Goal: Register for event/course

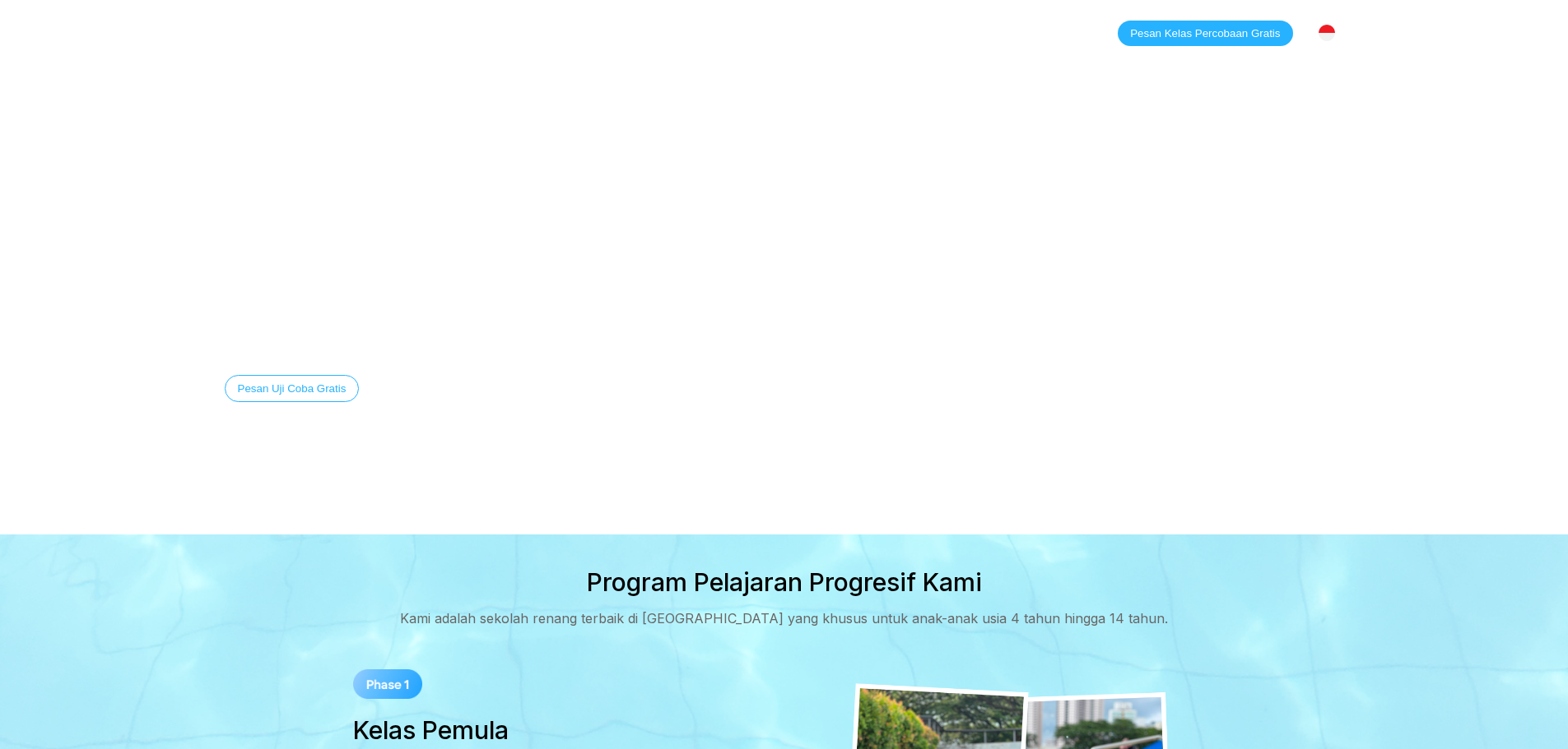
click at [1325, 27] on img at bounding box center [1326, 32] width 16 height 16
click at [1307, 72] on div "[GEOGRAPHIC_DATA]" at bounding box center [1251, 67] width 183 height 33
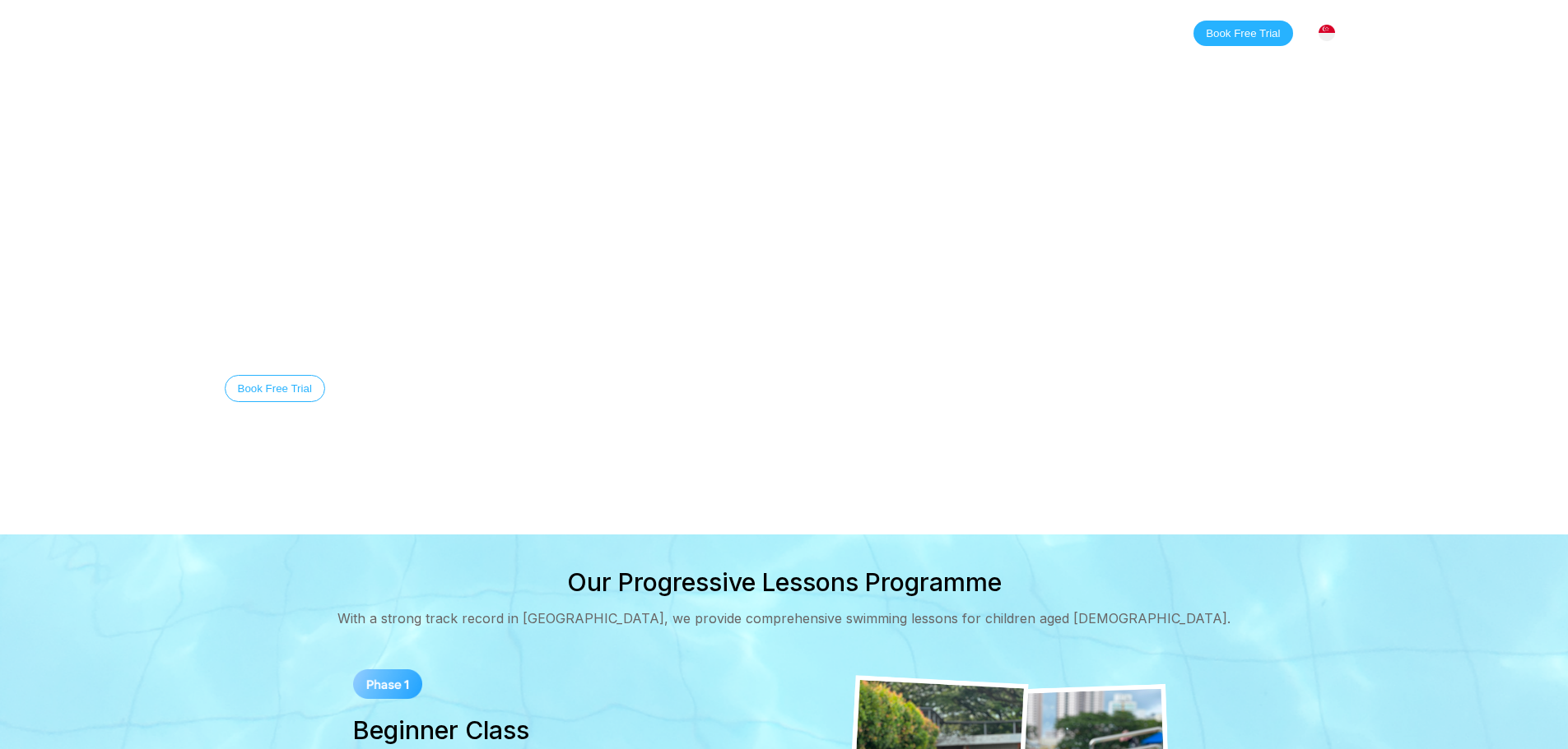
click at [1329, 22] on div "[GEOGRAPHIC_DATA]" at bounding box center [1326, 32] width 34 height 34
click at [401, 34] on link "Classes" at bounding box center [391, 32] width 80 height 16
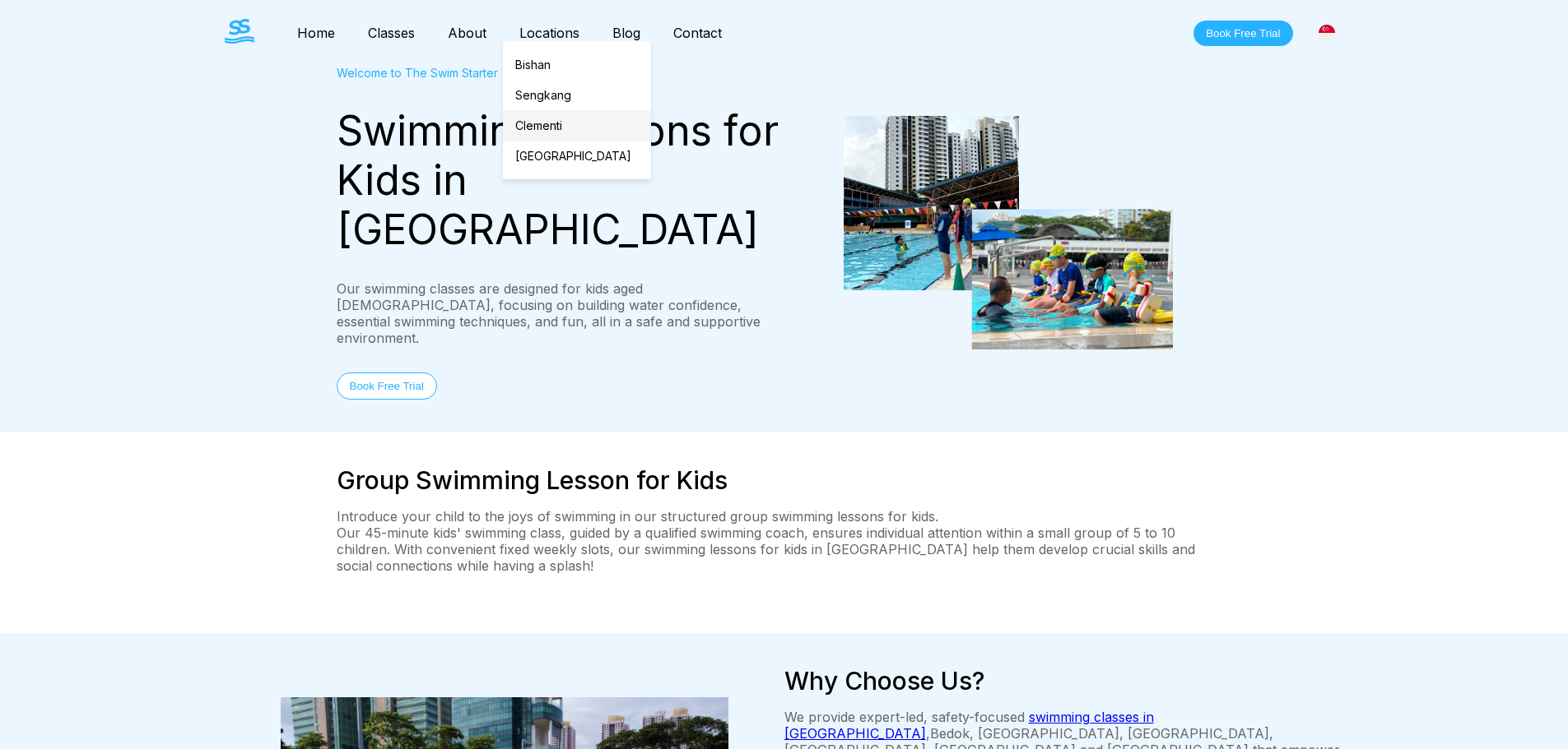
click at [545, 123] on link "Clementi" at bounding box center [577, 125] width 148 height 30
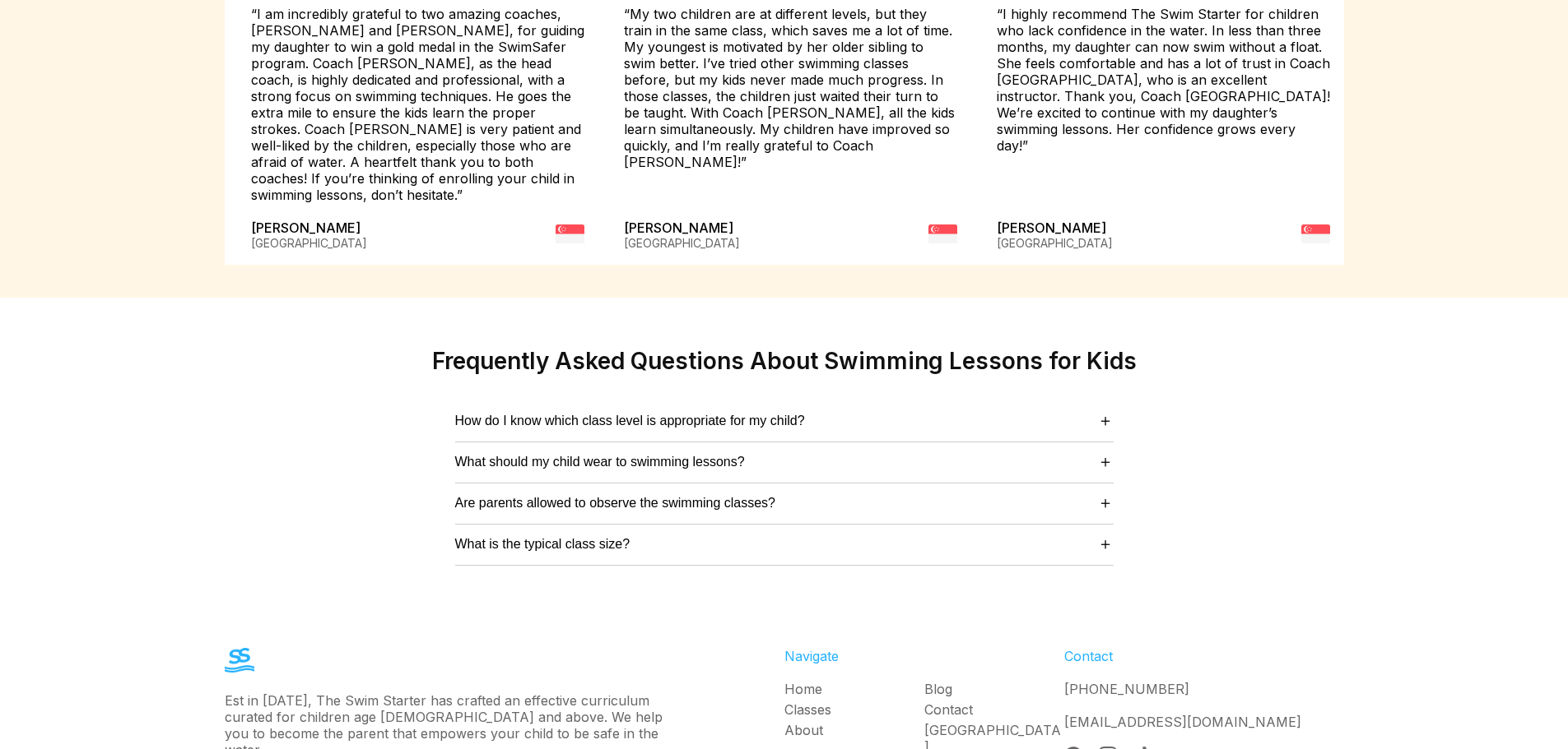
scroll to position [4099, 0]
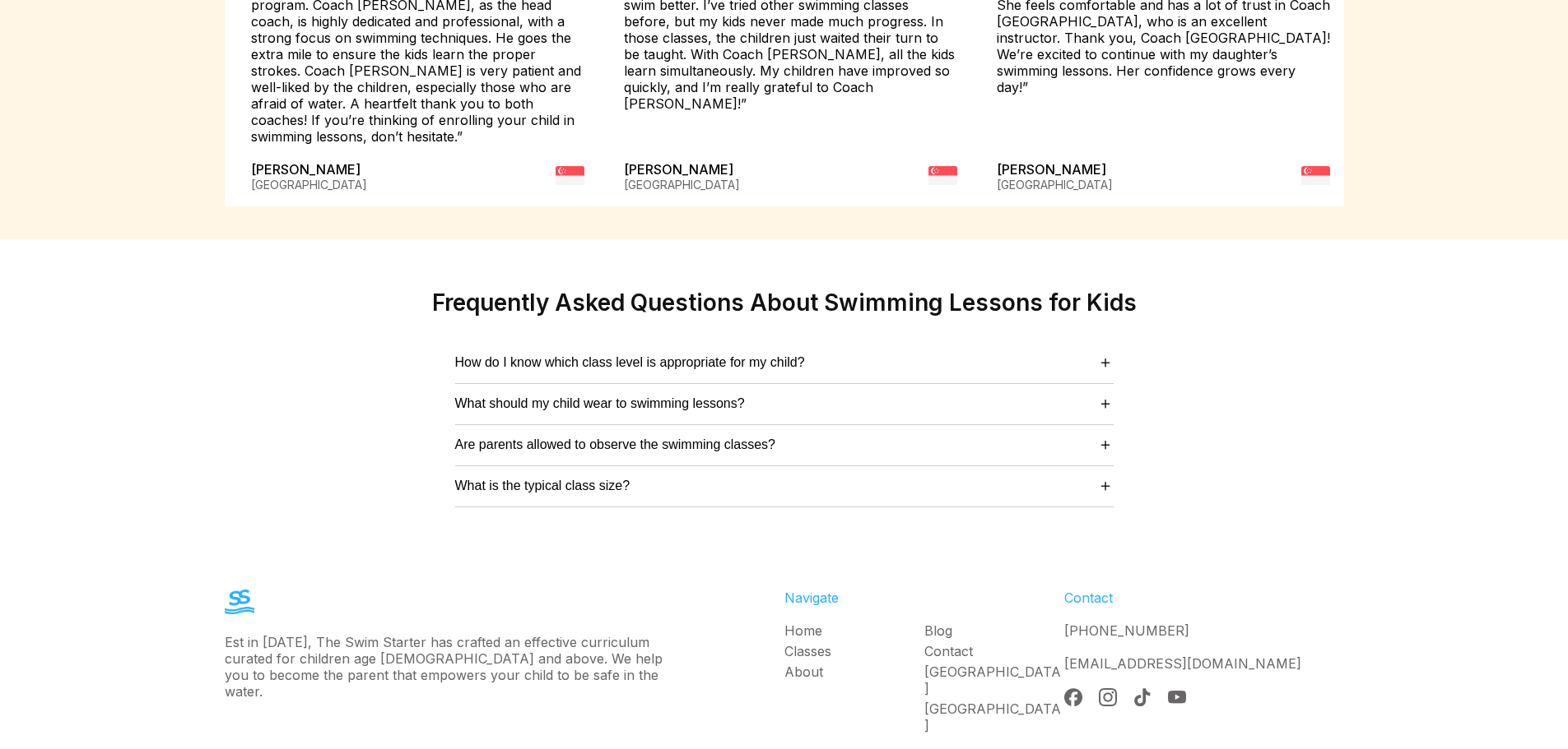
click at [647, 343] on div "How do I know which class level is appropriate for my child? ＋ Our swimming coa…" at bounding box center [784, 363] width 658 height 41
click at [647, 356] on span "How do I know which class level is appropriate for my child?" at bounding box center [630, 363] width 350 height 15
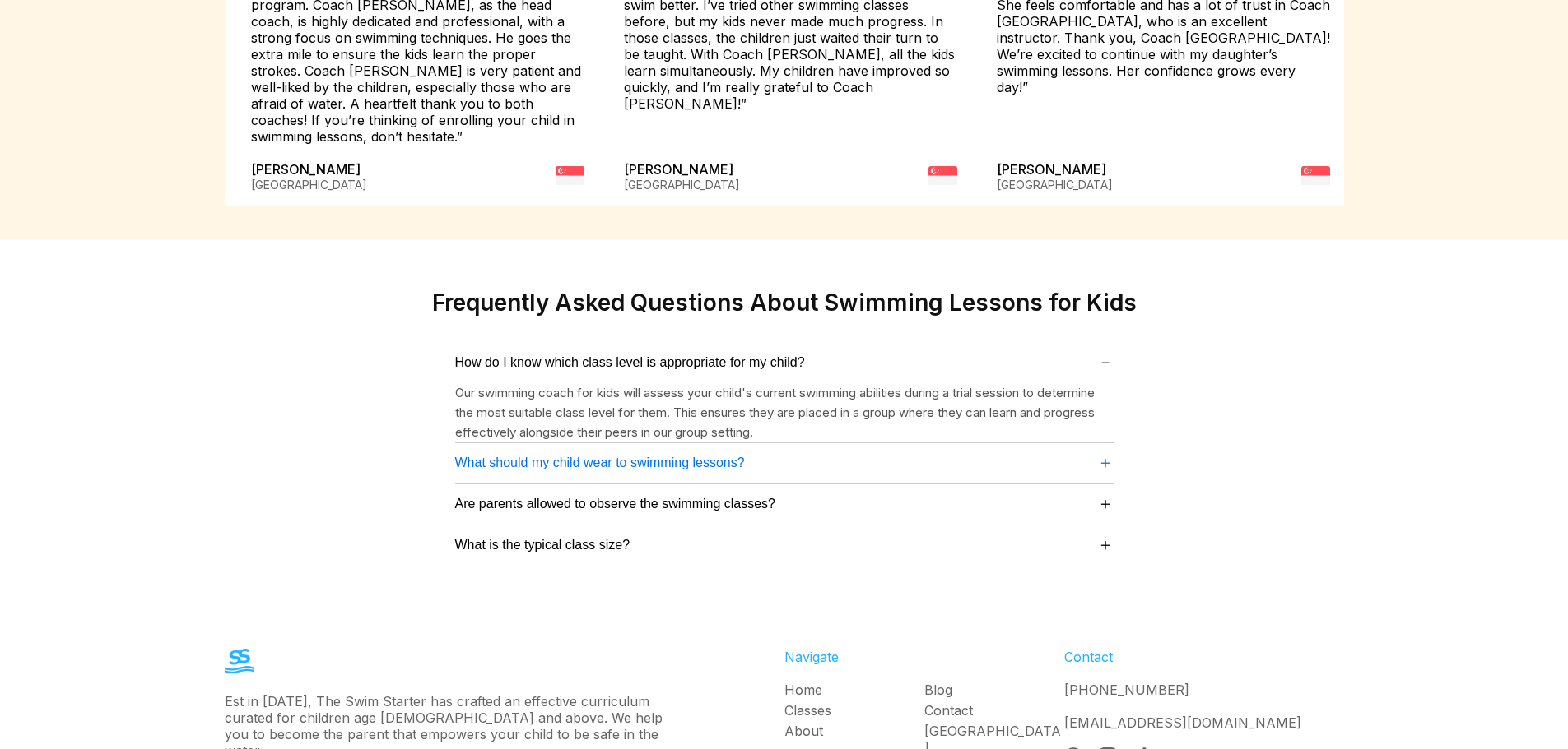
click at [613, 456] on span "What should my child wear to swimming lessons?" at bounding box center [600, 464] width 289 height 15
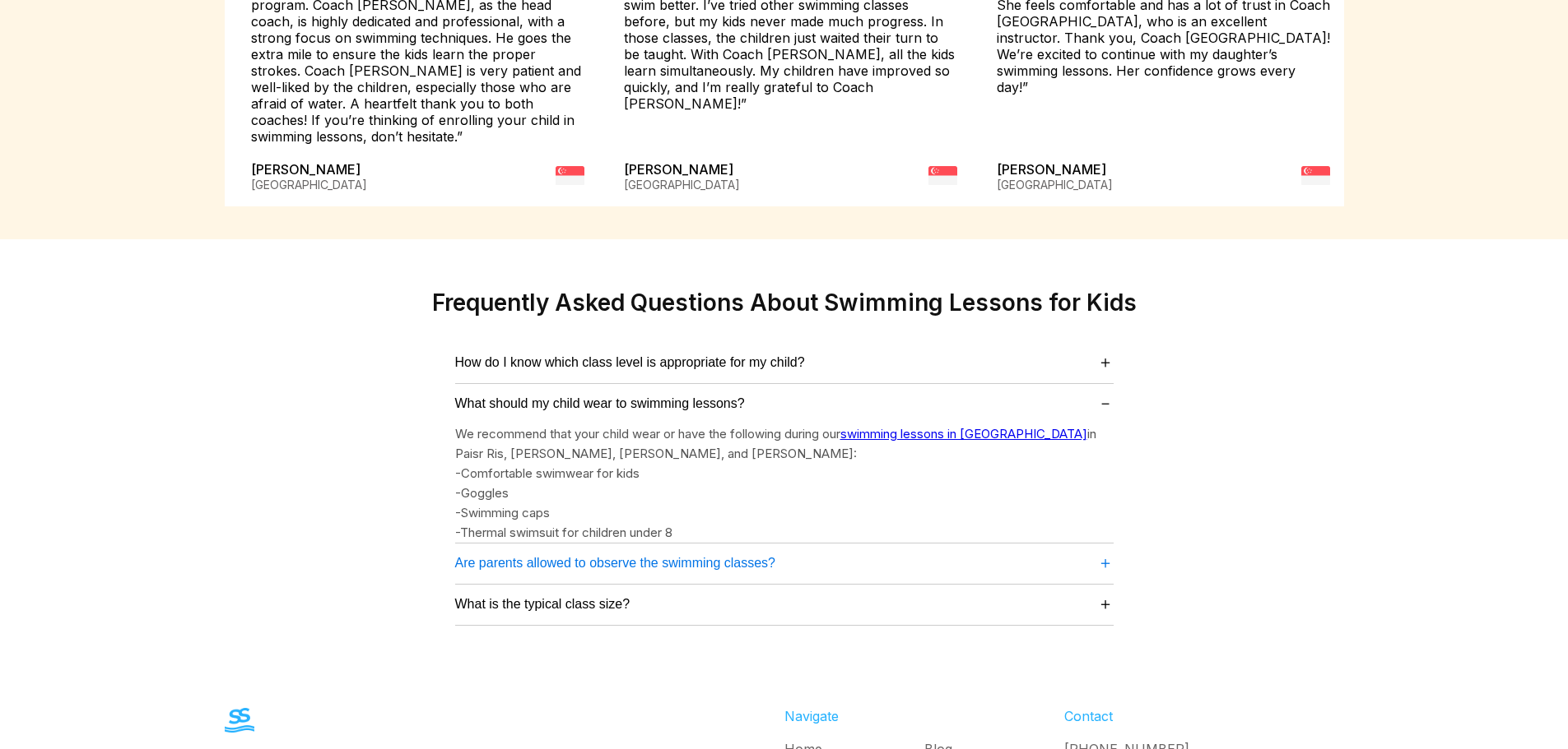
click at [575, 557] on span "Are parents allowed to observe the swimming classes?" at bounding box center [616, 564] width 321 height 15
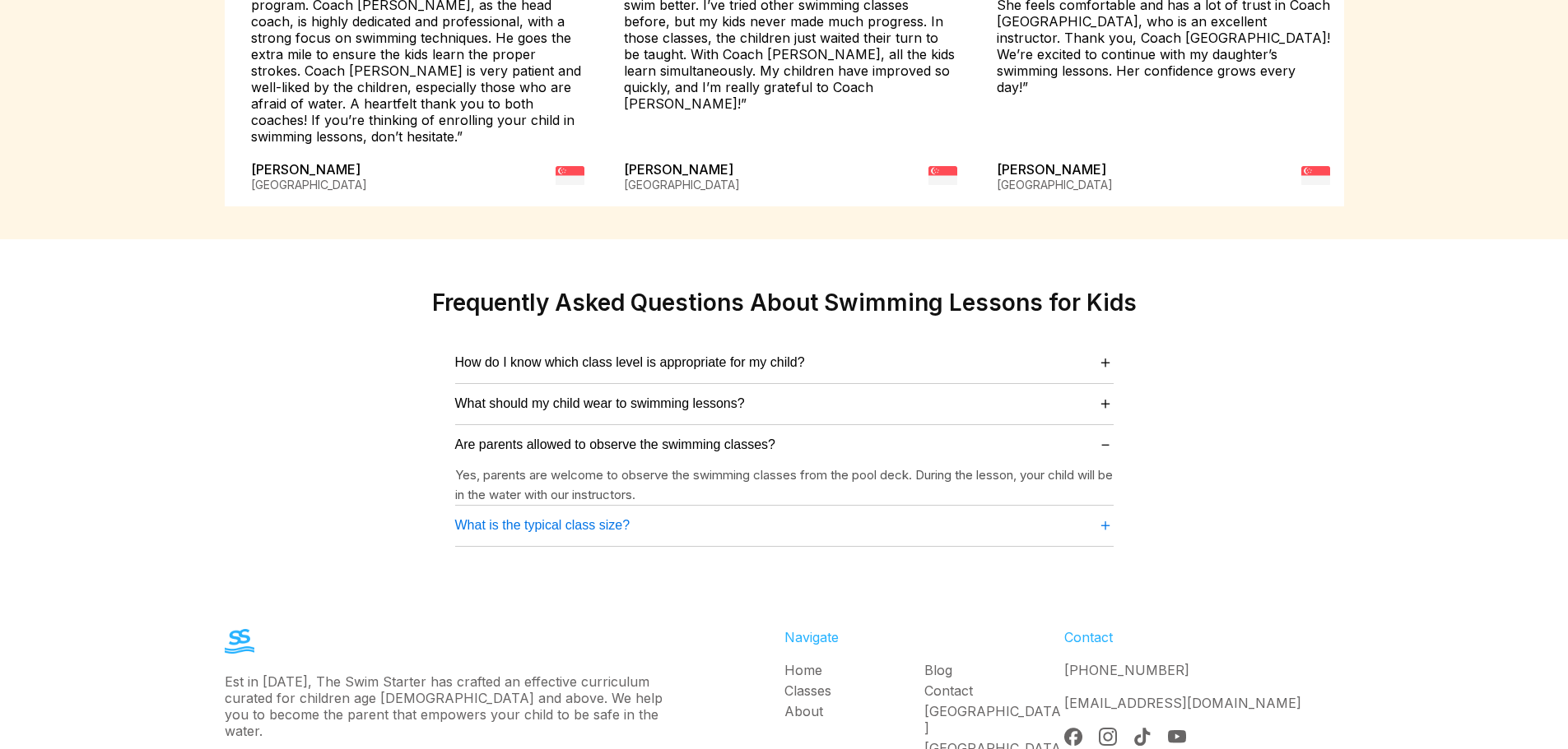
click at [563, 519] on span "What is the typical class size?" at bounding box center [543, 526] width 175 height 15
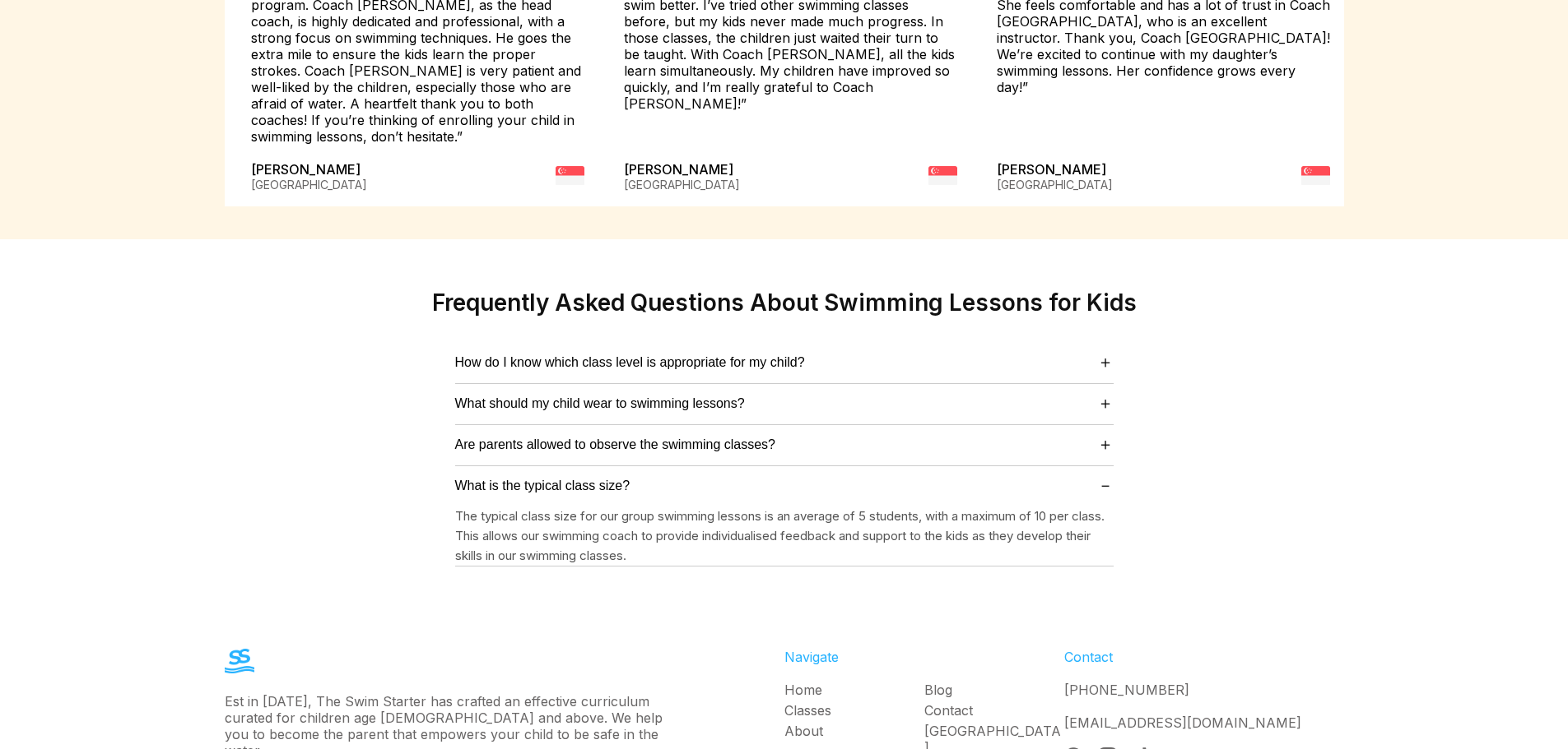
scroll to position [4157, 0]
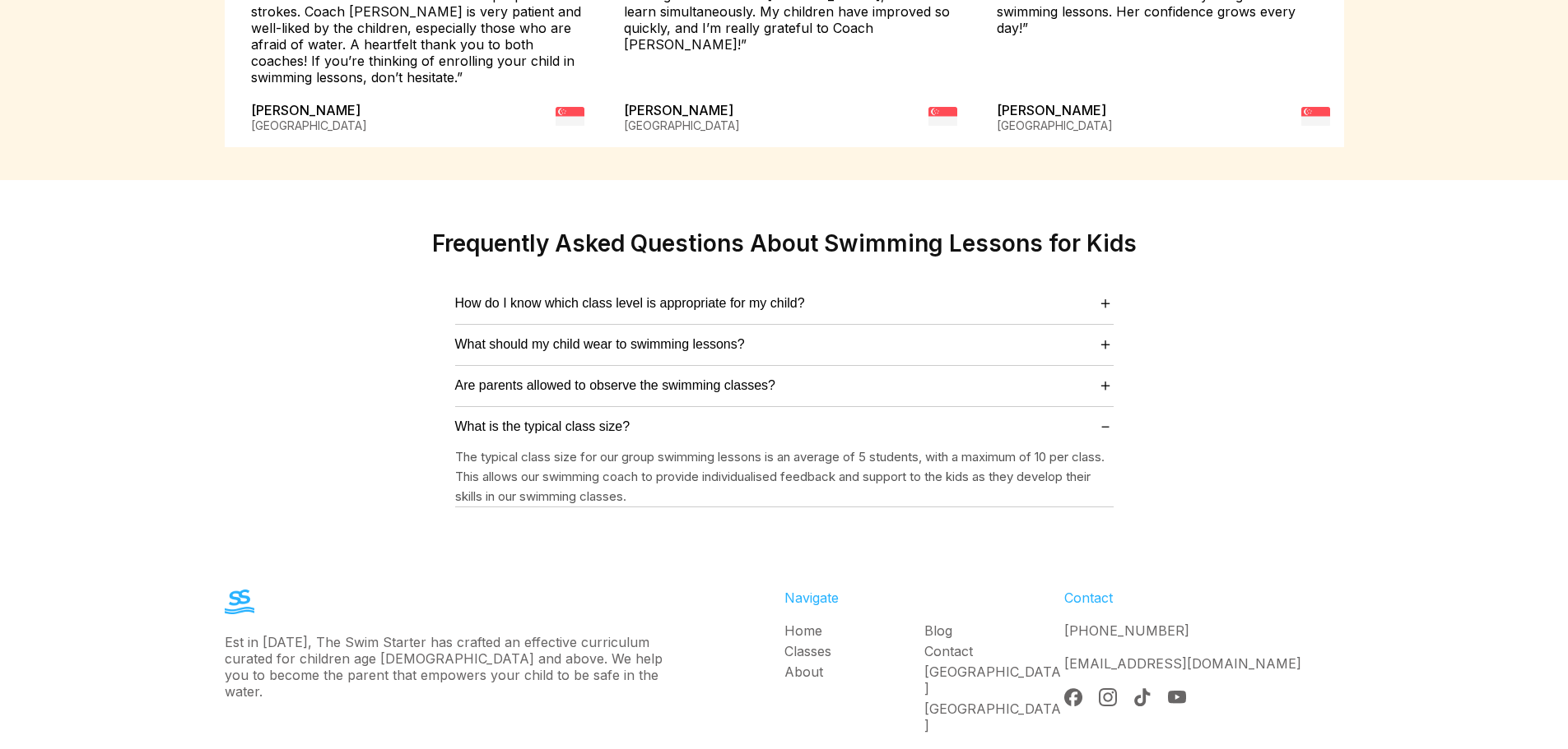
click at [84, 438] on section "Frequently Asked Questions About Swimming Lessons for Kids How do I know which …" at bounding box center [784, 368] width 1568 height 376
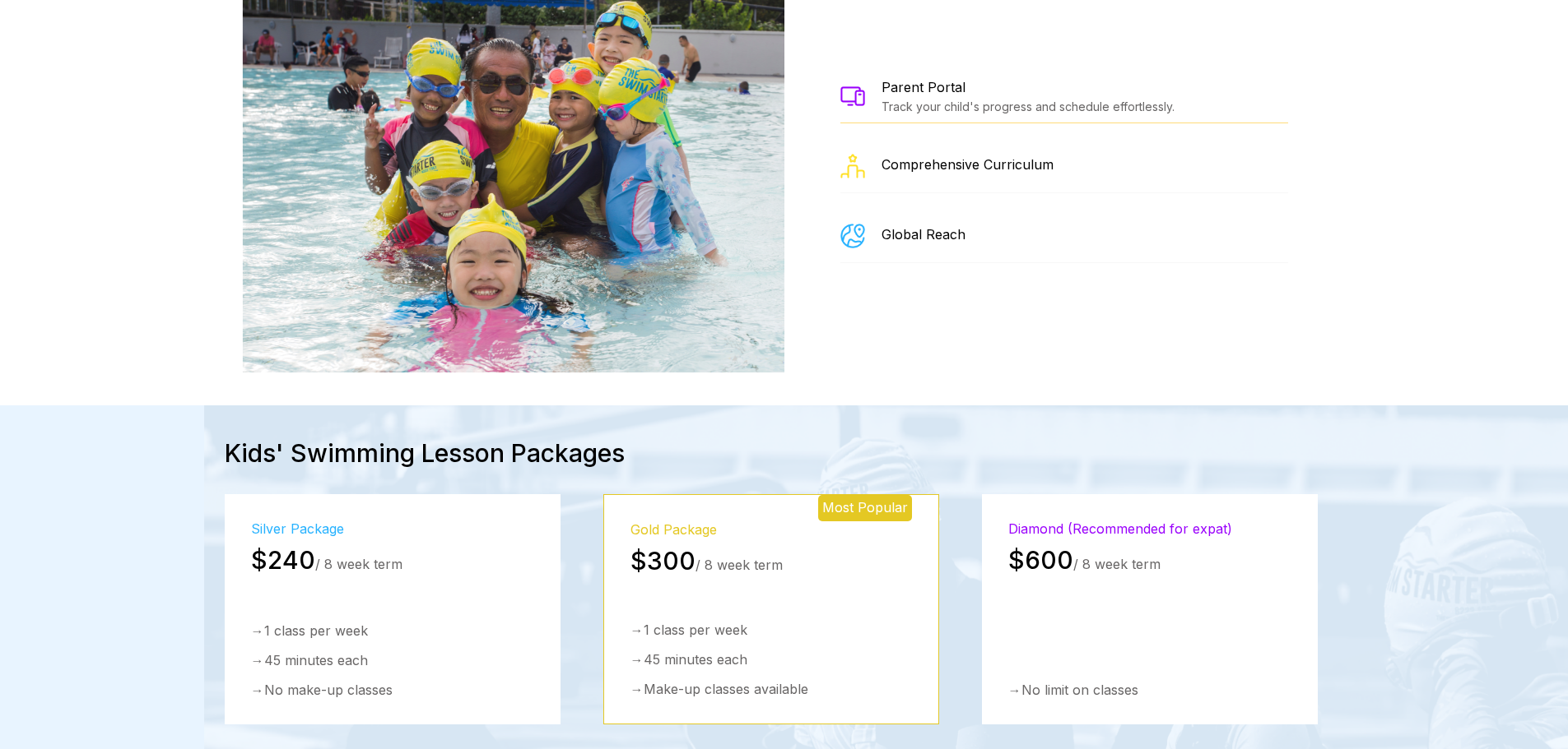
scroll to position [2056, 0]
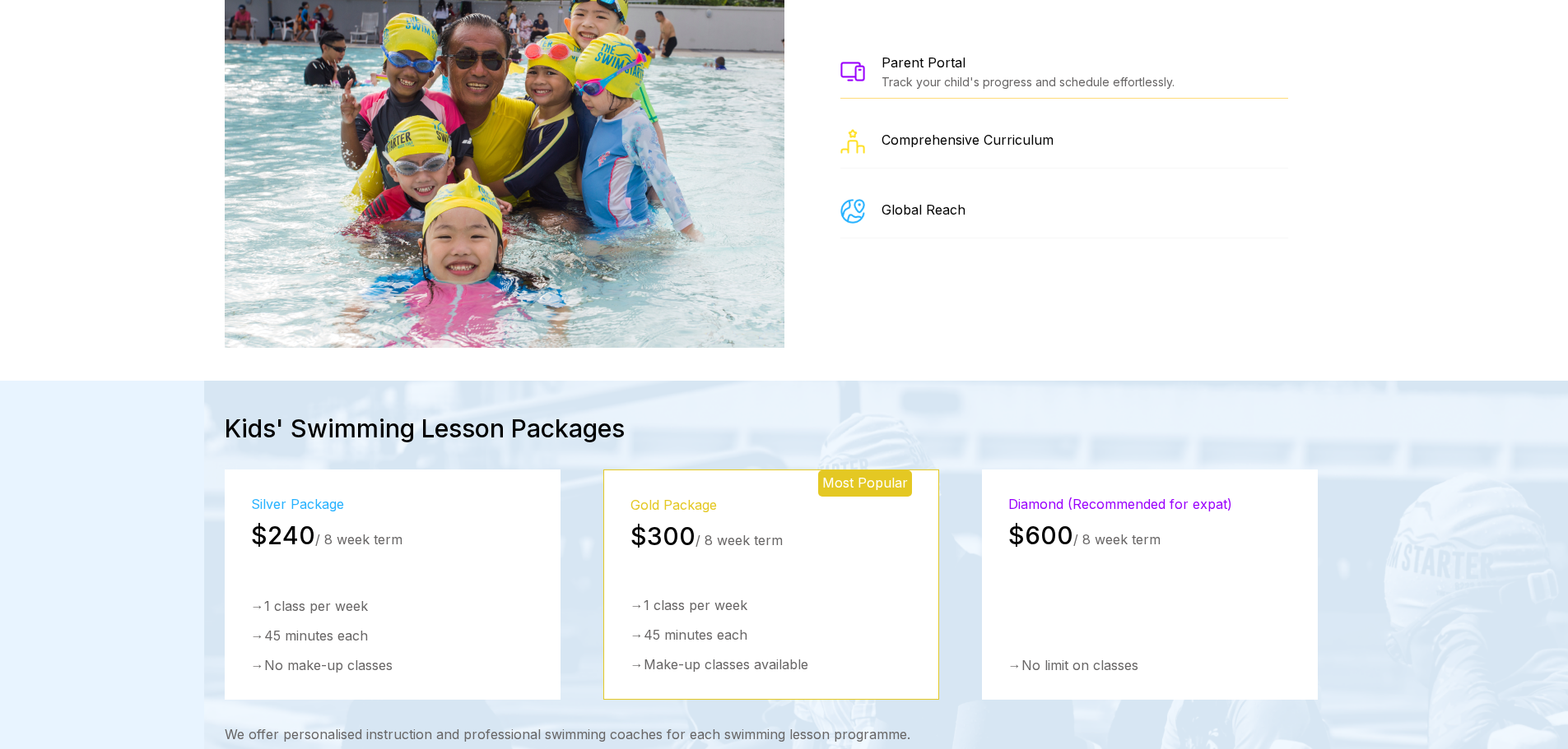
click at [120, 632] on div "Kids' Swimming Lesson Packages Silver Package $240 / 8 week term → 1 class per …" at bounding box center [784, 599] width 1568 height 437
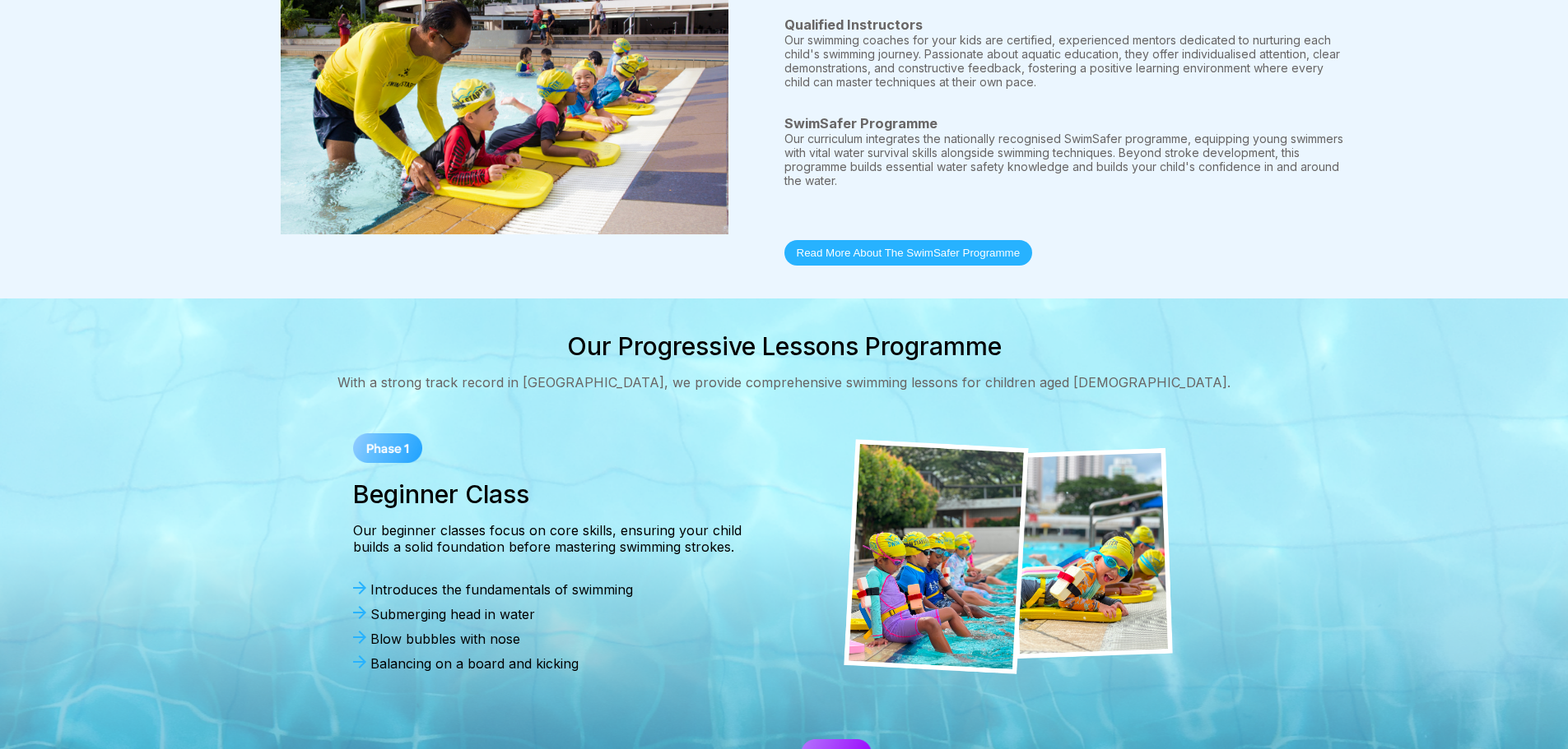
scroll to position [0, 0]
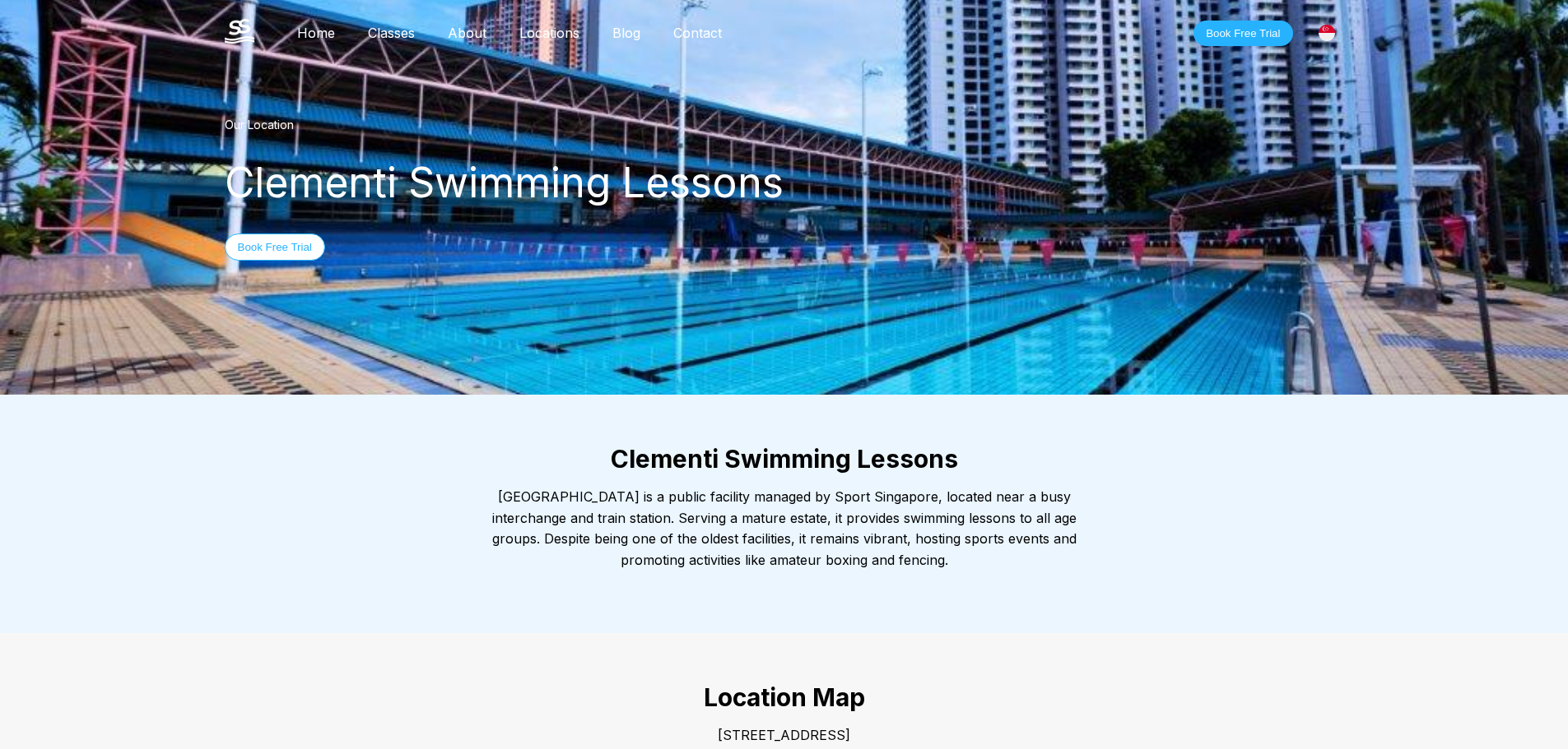
click at [408, 35] on link "Classes" at bounding box center [391, 32] width 80 height 16
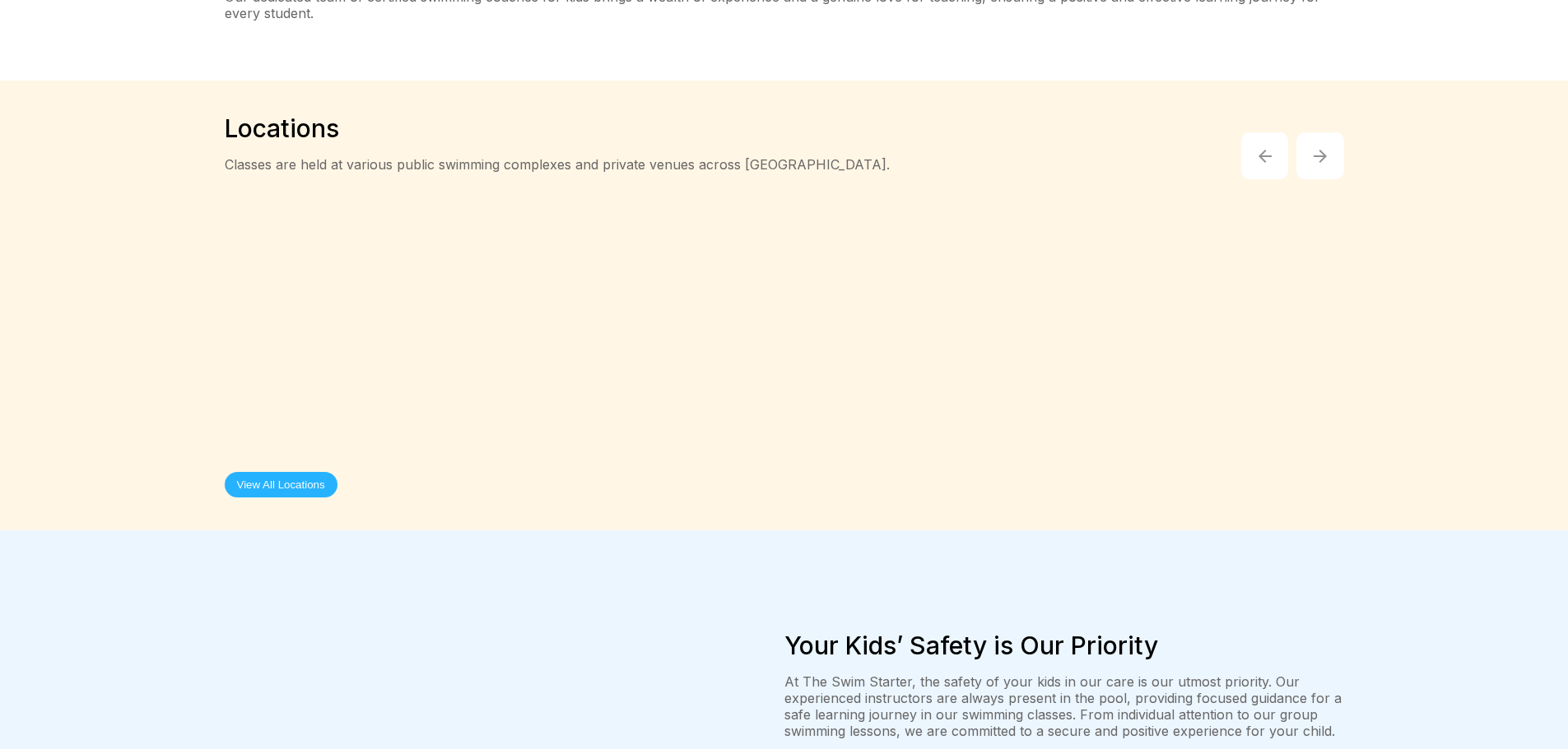
scroll to position [4099, 0]
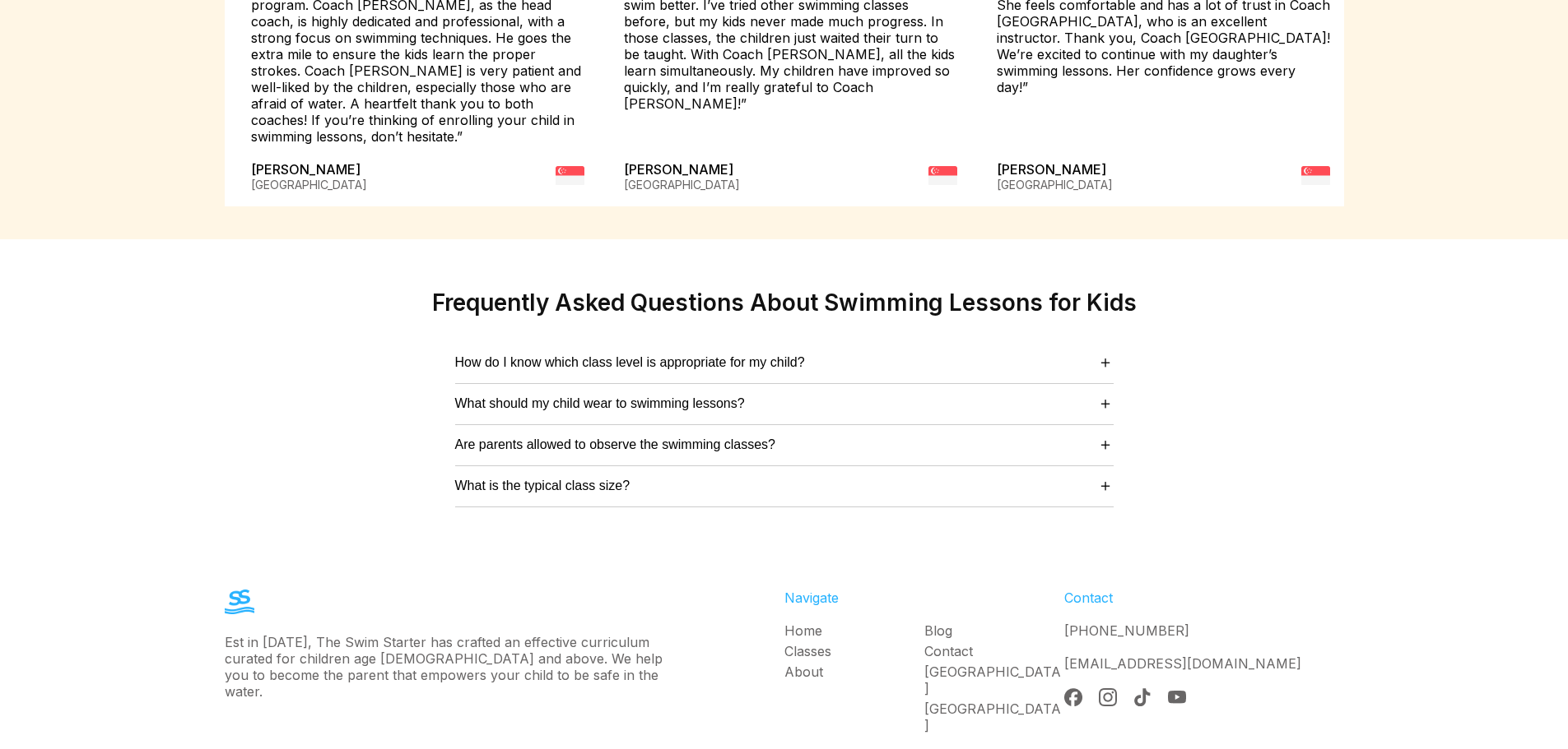
click at [83, 105] on div "Trusted by Parents We are proud to be a preferred choice for parents seeking ex…" at bounding box center [784, 9] width 1568 height 458
